Goal: Share content

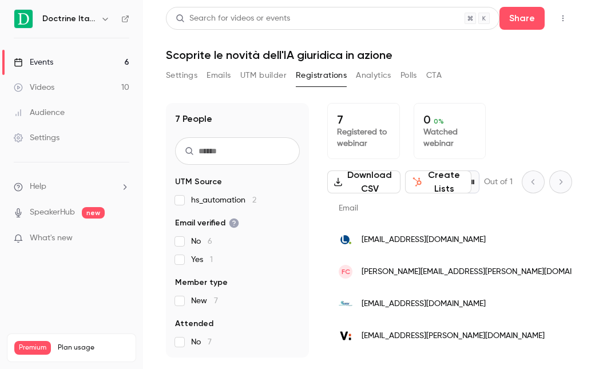
scroll to position [90, 0]
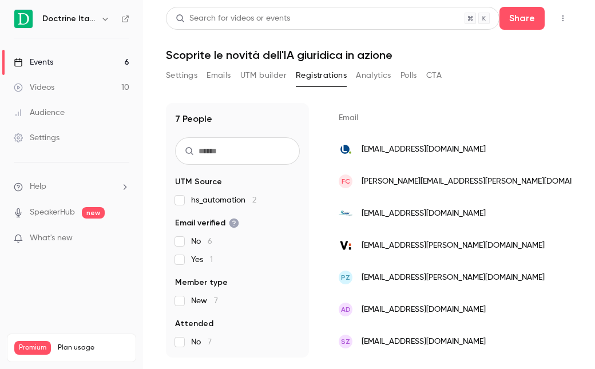
click at [47, 58] on div "Events" at bounding box center [33, 62] width 39 height 11
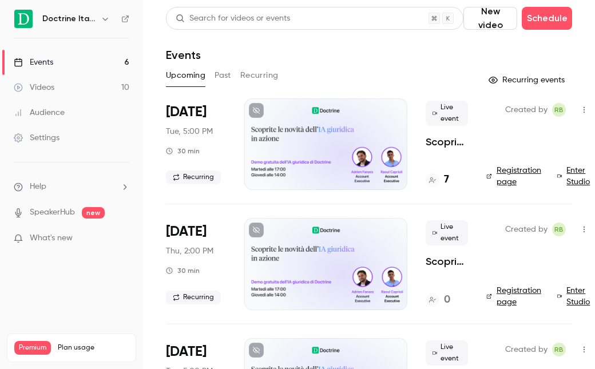
click at [443, 116] on span "Live event" at bounding box center [447, 113] width 42 height 25
click at [441, 147] on p "Scoprite le novità dell'IA giuridica in azione" at bounding box center [447, 142] width 42 height 14
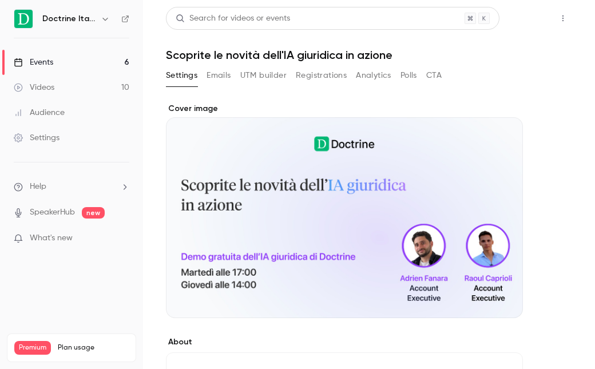
click at [525, 19] on button "Share" at bounding box center [522, 18] width 45 height 23
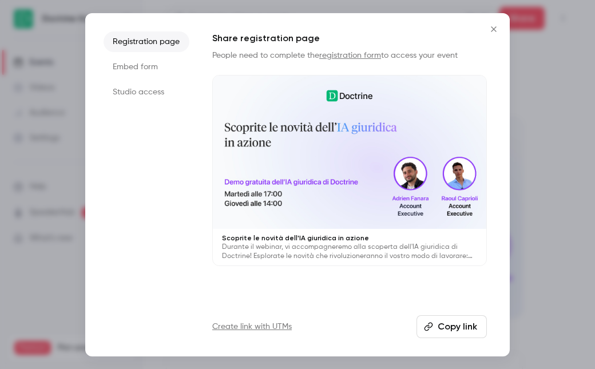
click at [472, 325] on button "Copy link" at bounding box center [452, 326] width 70 height 23
click at [494, 31] on icon "Close" at bounding box center [494, 29] width 14 height 9
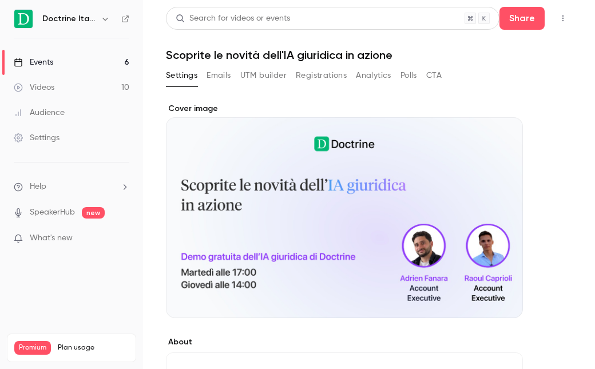
click at [115, 57] on link "Events 6" at bounding box center [71, 62] width 143 height 25
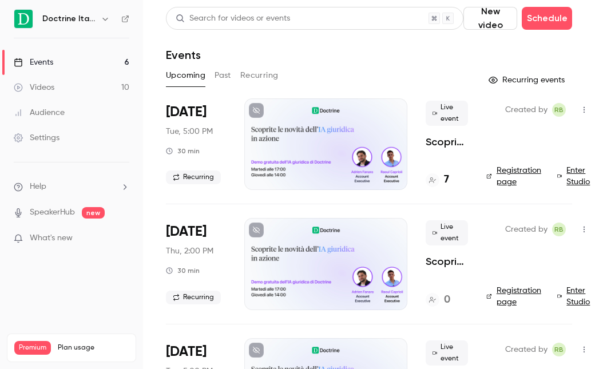
click at [578, 178] on link "Enter Studio" at bounding box center [576, 176] width 36 height 23
